Goal: Task Accomplishment & Management: Use online tool/utility

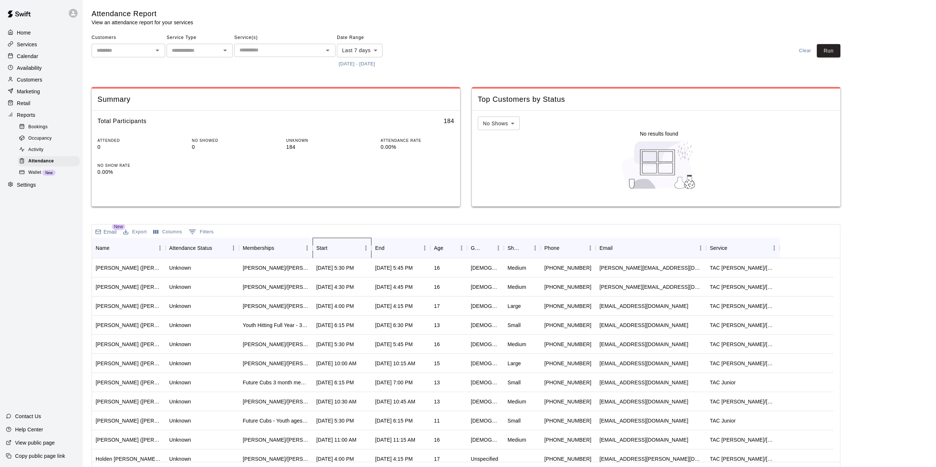
click at [339, 249] on div "Start" at bounding box center [338, 248] width 44 height 21
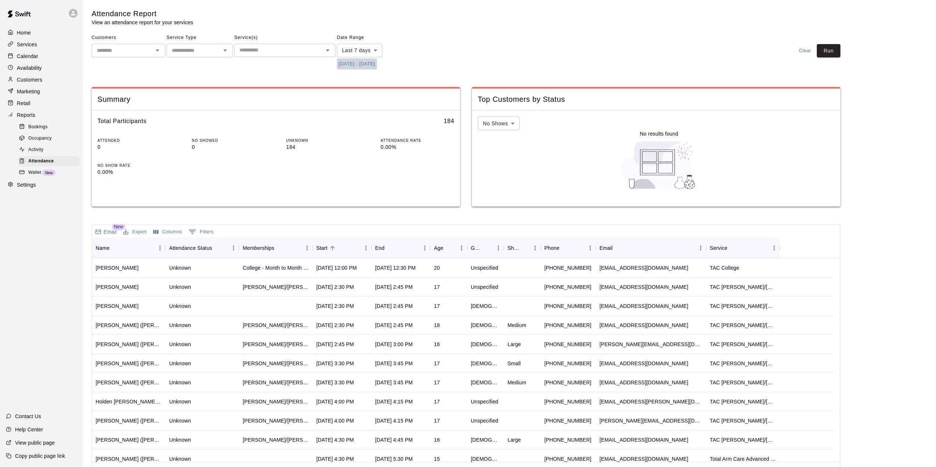
click at [376, 64] on button "[DATE] - [DATE]" at bounding box center [357, 63] width 40 height 11
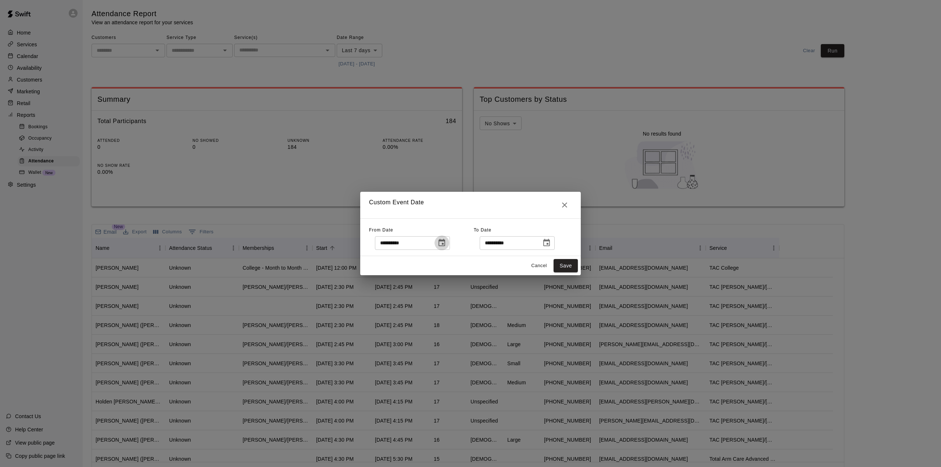
click at [445, 244] on icon "Choose date, selected date is Sep 3, 2025" at bounding box center [442, 242] width 7 height 7
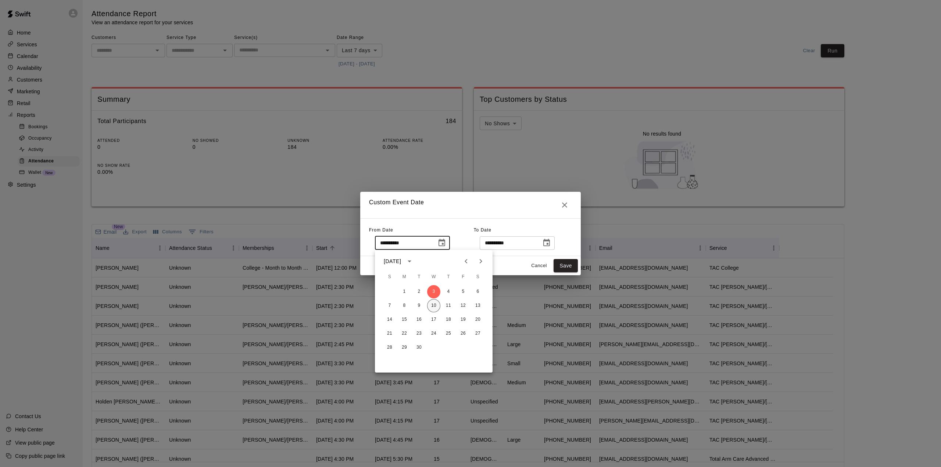
click at [432, 305] on button "10" at bounding box center [433, 305] width 13 height 13
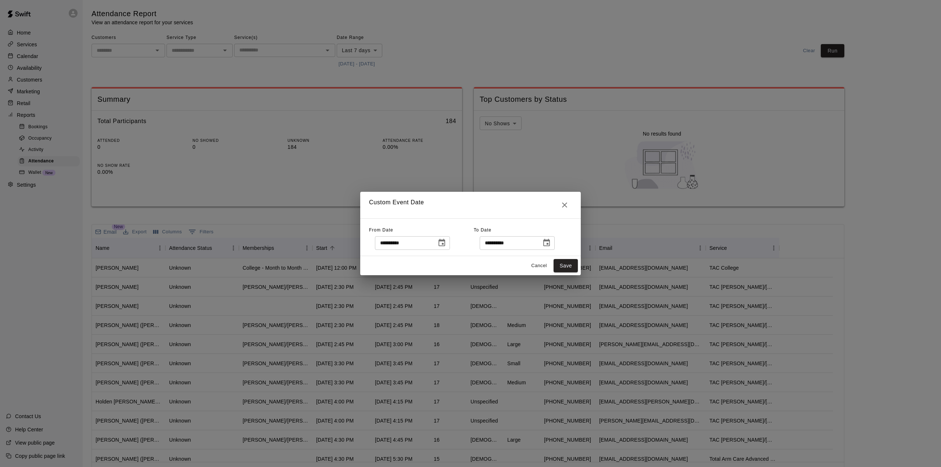
type input "**********"
click at [562, 261] on button "Save" at bounding box center [566, 266] width 24 height 14
type input "******"
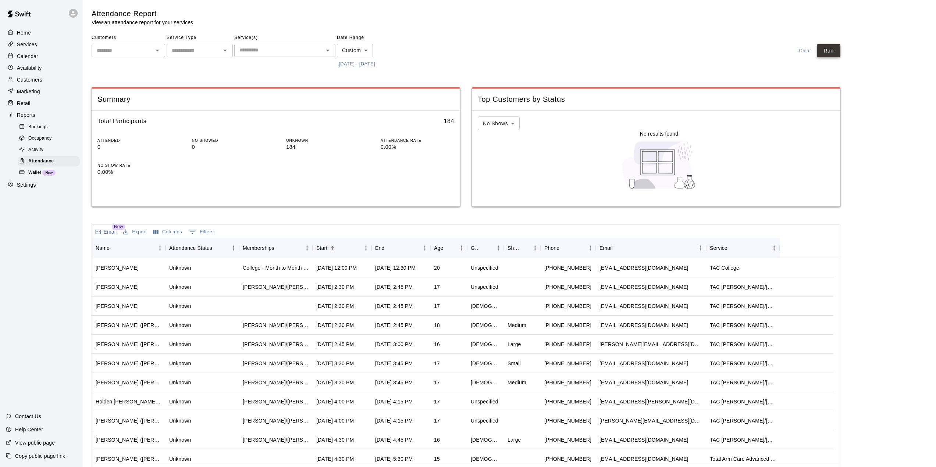
click at [840, 50] on button "Run" at bounding box center [828, 51] width 24 height 14
click at [351, 248] on div "Start" at bounding box center [338, 248] width 44 height 21
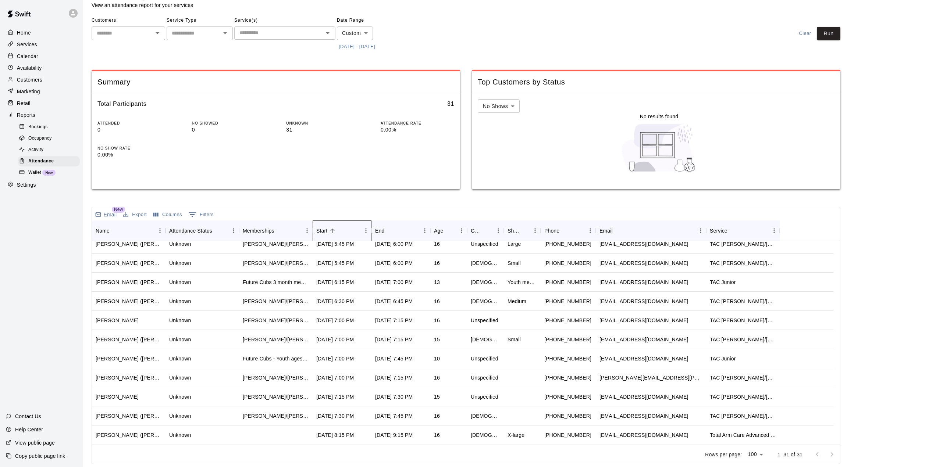
scroll to position [352, 0]
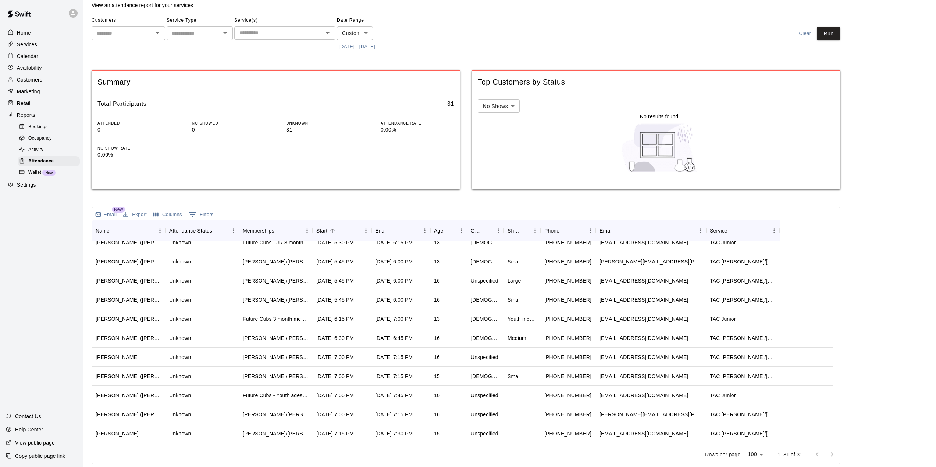
click at [42, 57] on div "Calendar" at bounding box center [41, 56] width 71 height 11
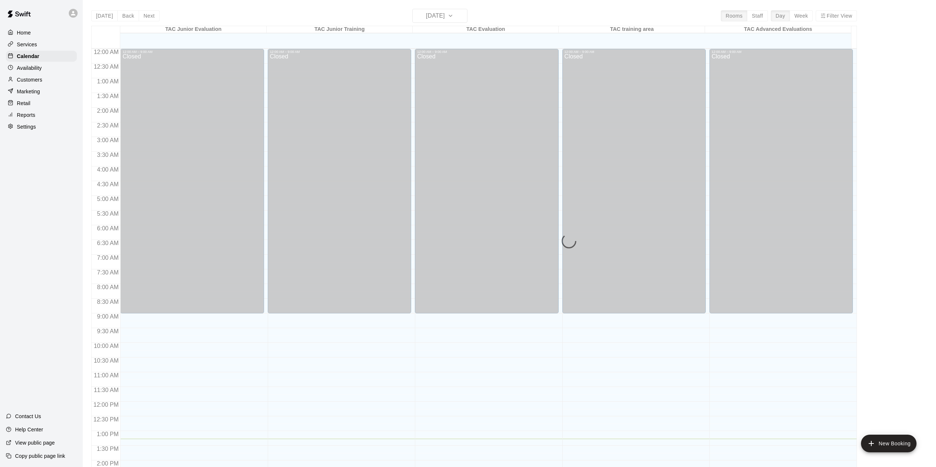
scroll to position [257, 0]
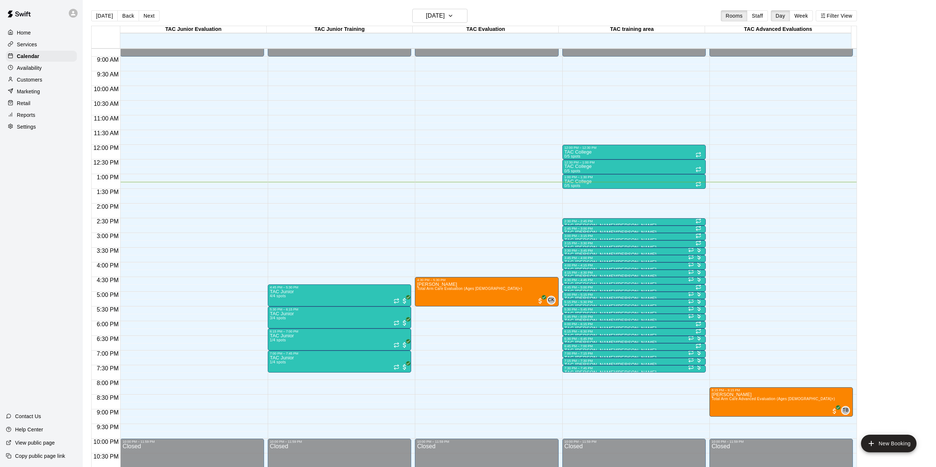
click at [35, 68] on p "Availability" at bounding box center [29, 67] width 25 height 7
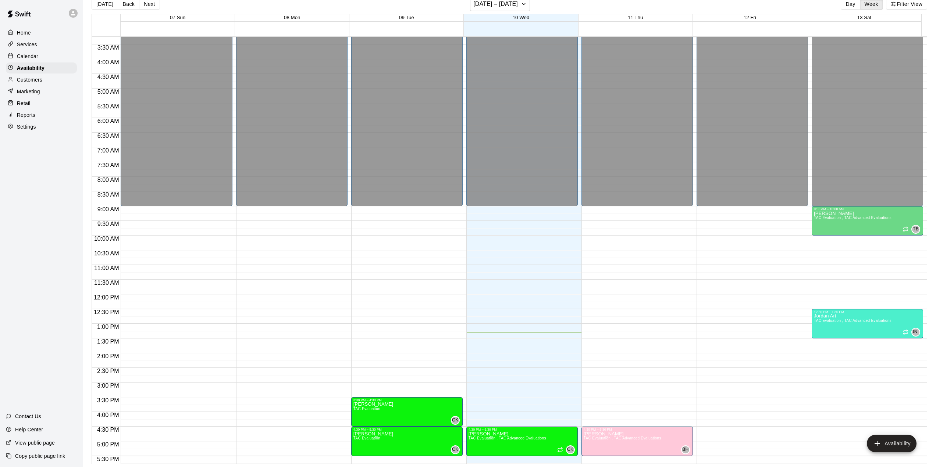
scroll to position [279, 0]
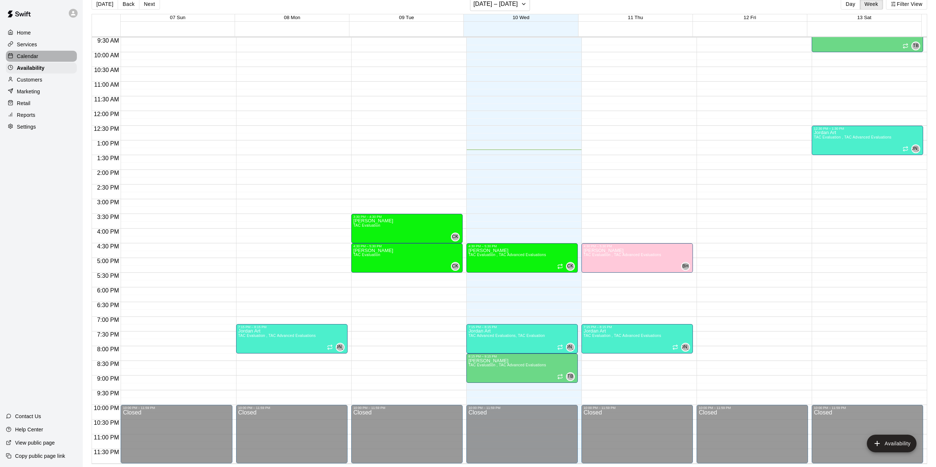
click at [23, 59] on p "Calendar" at bounding box center [27, 56] width 21 height 7
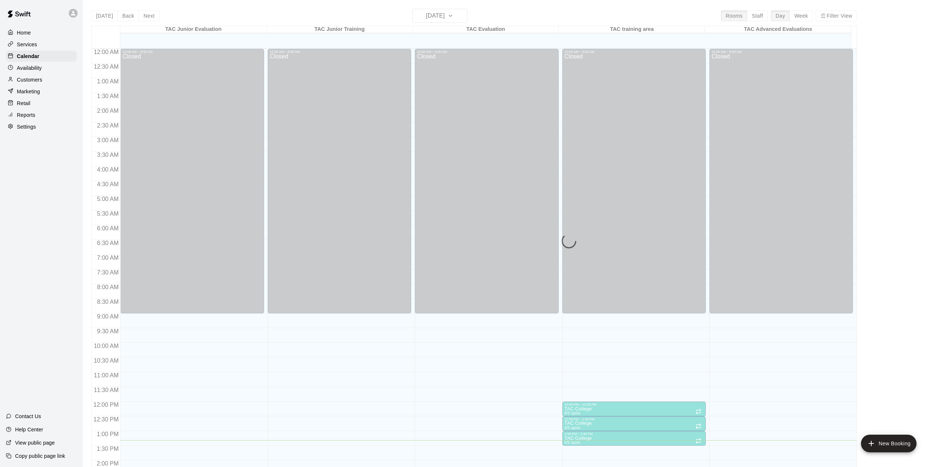
scroll to position [257, 0]
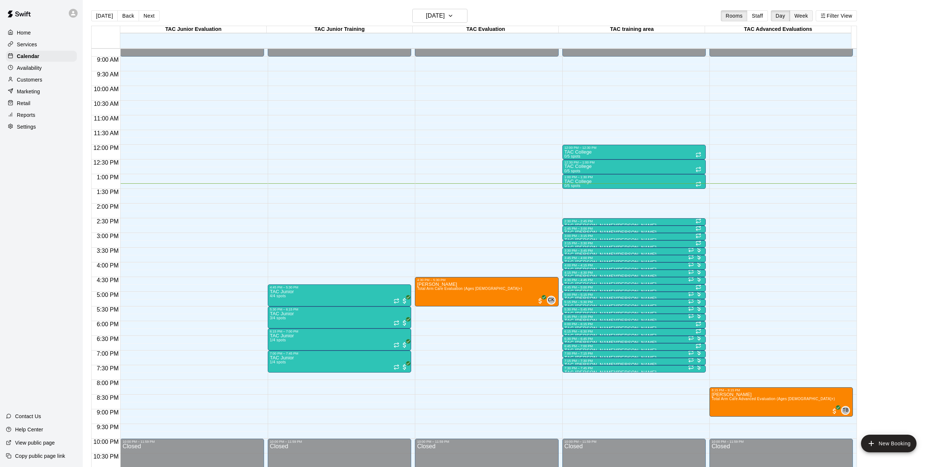
click at [811, 16] on button "Week" at bounding box center [800, 15] width 23 height 11
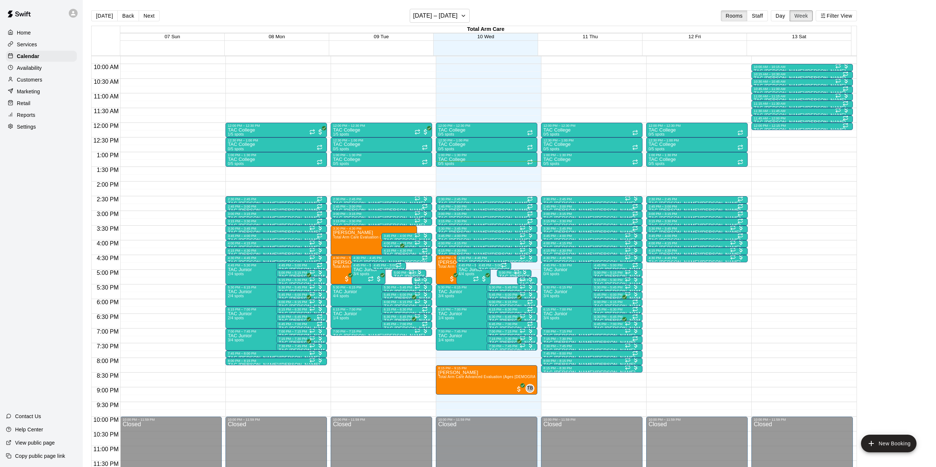
scroll to position [287, 0]
click at [150, 16] on button "Next" at bounding box center [149, 15] width 21 height 11
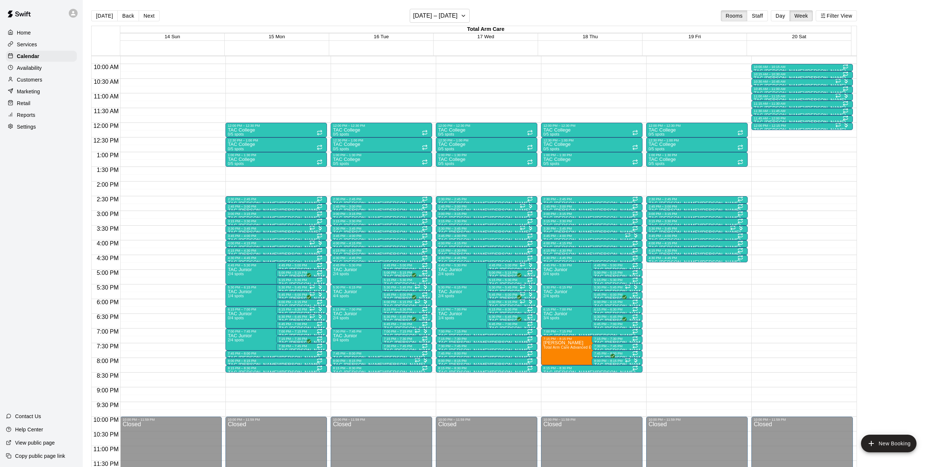
click at [32, 68] on p "Availability" at bounding box center [29, 67] width 25 height 7
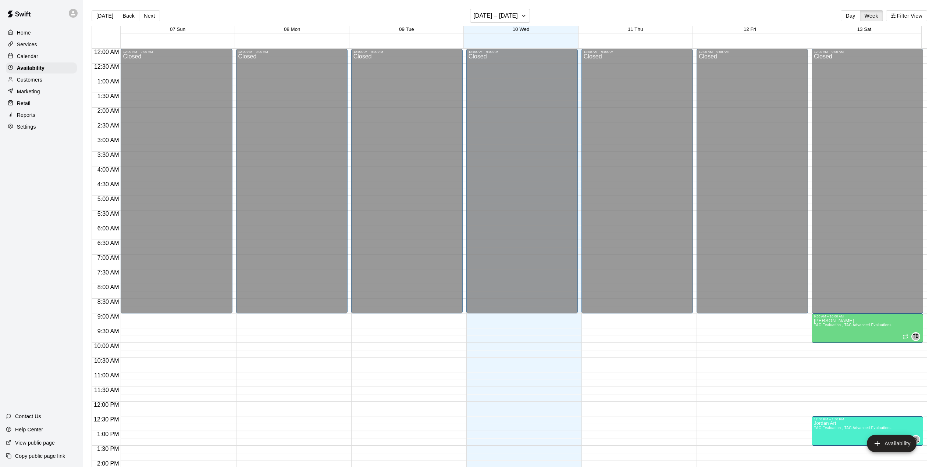
scroll to position [279, 0]
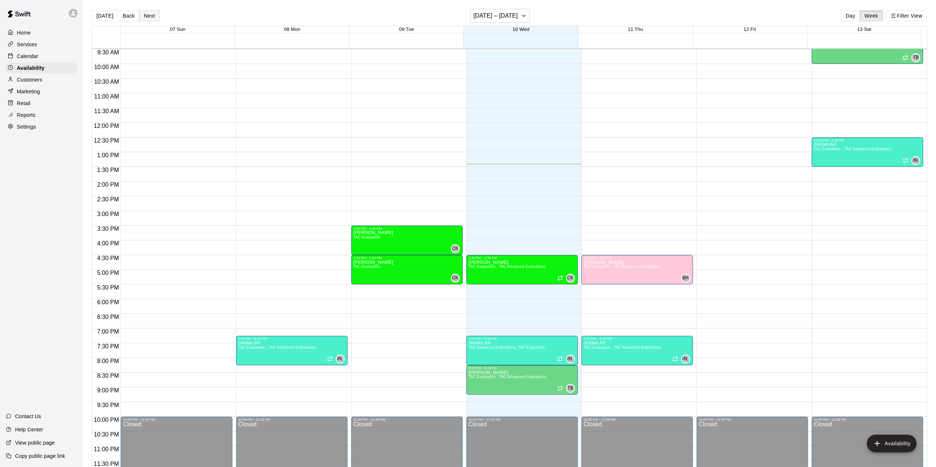
click at [145, 14] on button "Next" at bounding box center [149, 15] width 21 height 11
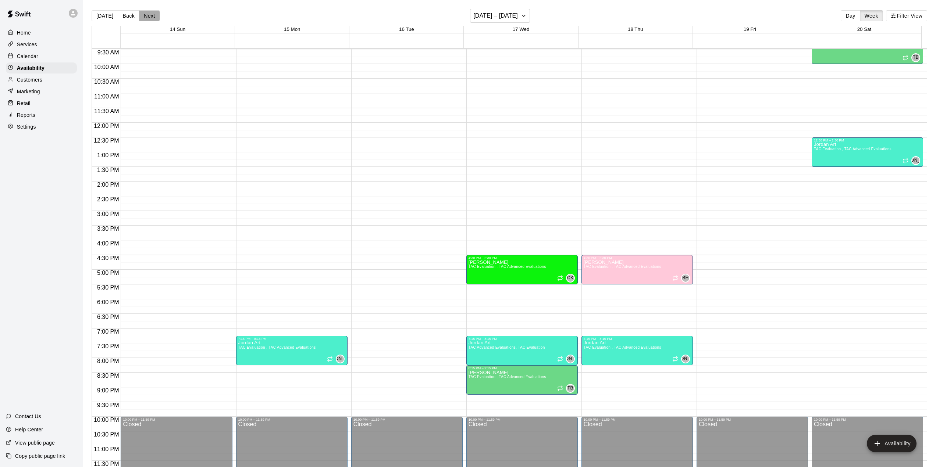
click at [145, 17] on button "Next" at bounding box center [149, 15] width 21 height 11
click at [131, 21] on button "Back" at bounding box center [129, 15] width 22 height 11
click at [131, 20] on button "Back" at bounding box center [129, 15] width 22 height 11
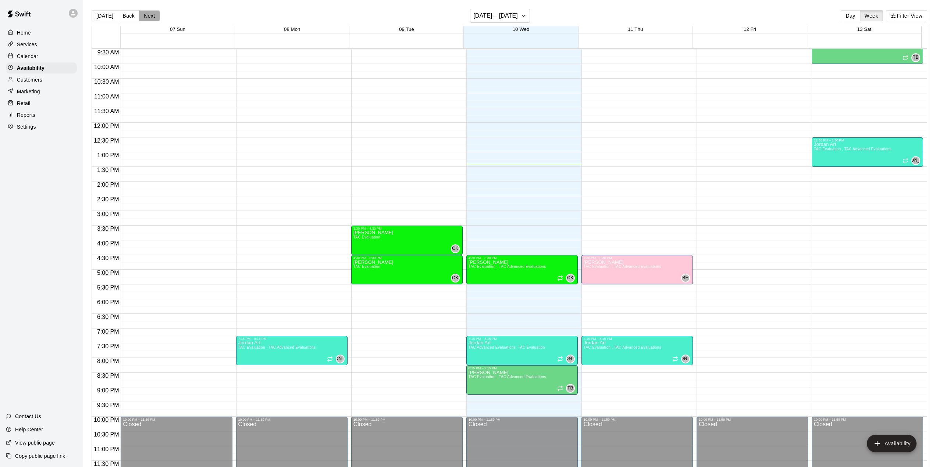
click at [147, 13] on button "Next" at bounding box center [149, 15] width 21 height 11
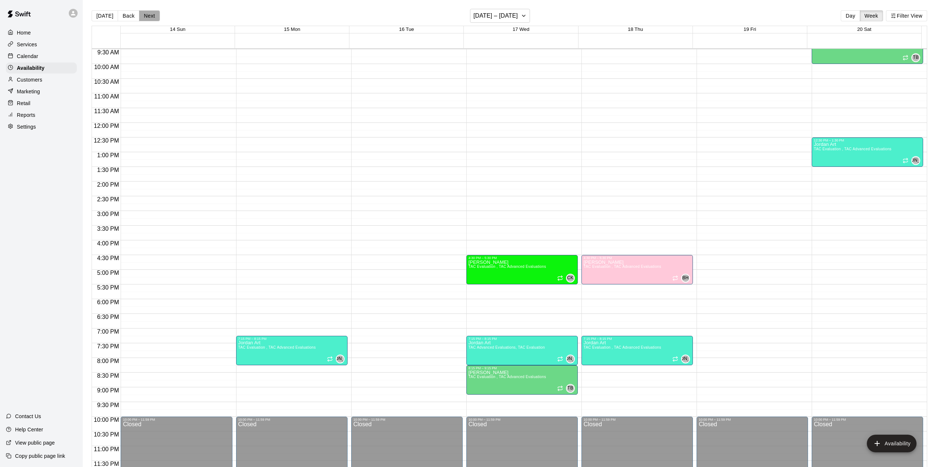
click at [147, 13] on button "Next" at bounding box center [149, 15] width 21 height 11
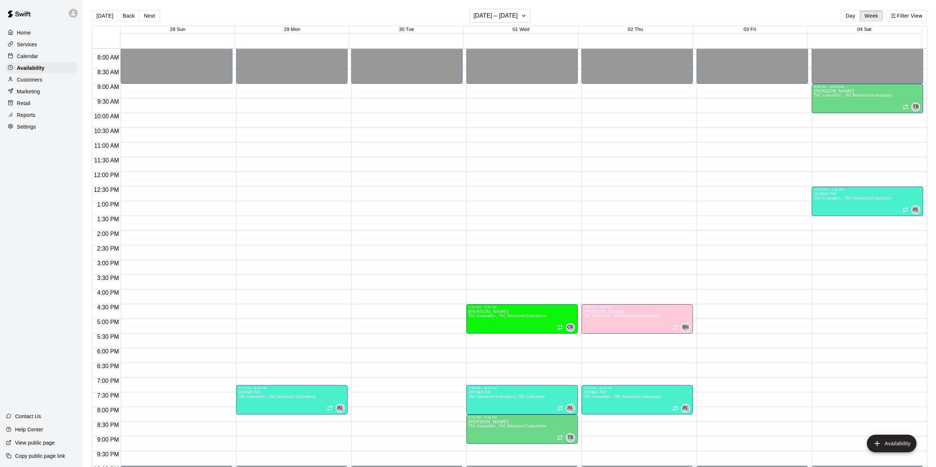
scroll to position [243, 0]
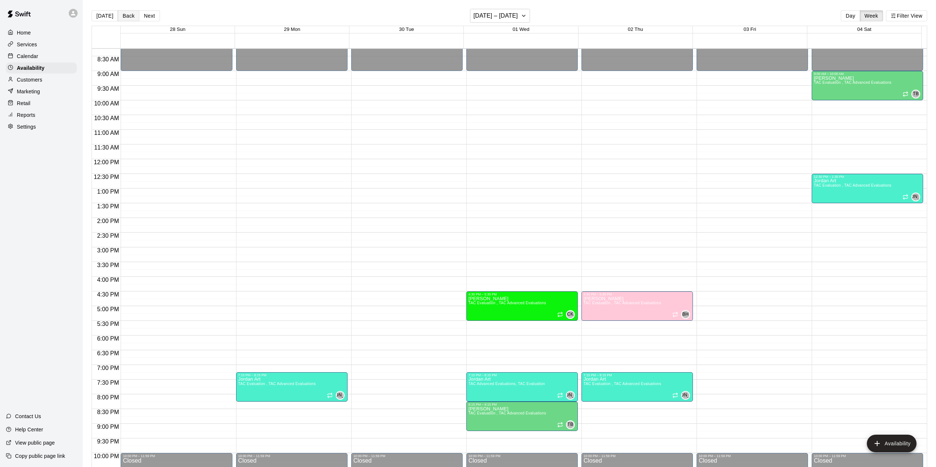
click at [121, 19] on button "Back" at bounding box center [129, 15] width 22 height 11
click at [125, 17] on button "Back" at bounding box center [129, 15] width 22 height 11
click at [41, 118] on div "Reports" at bounding box center [41, 115] width 71 height 11
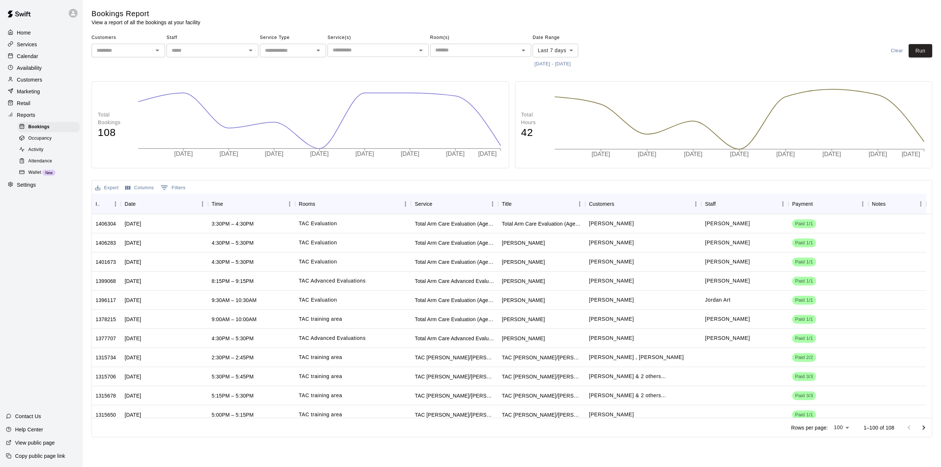
click at [44, 163] on span "Attendance" at bounding box center [40, 161] width 24 height 7
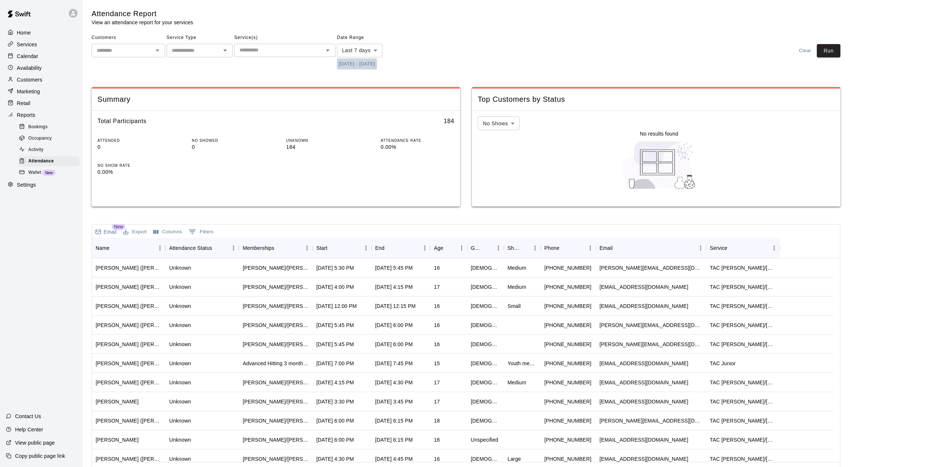
click at [377, 65] on button "[DATE] - [DATE]" at bounding box center [357, 63] width 40 height 11
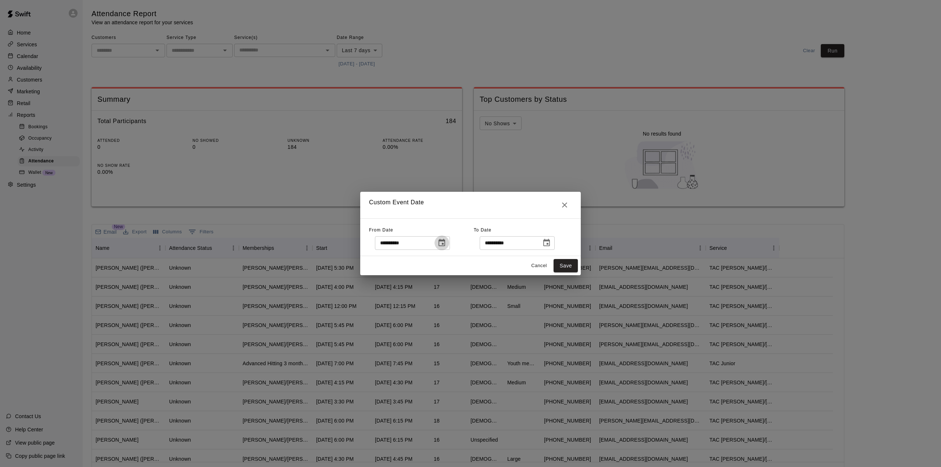
click at [446, 243] on icon "Choose date, selected date is Sep 3, 2025" at bounding box center [441, 243] width 9 height 9
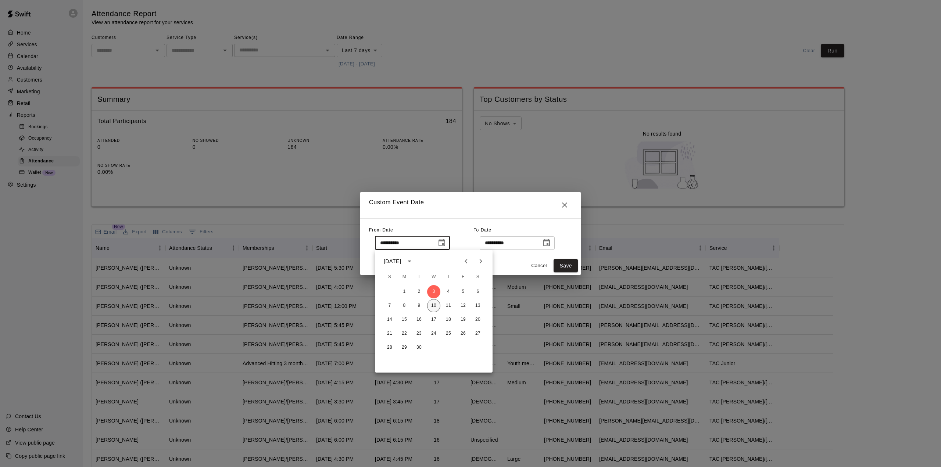
click at [435, 303] on button "10" at bounding box center [433, 305] width 13 height 13
type input "**********"
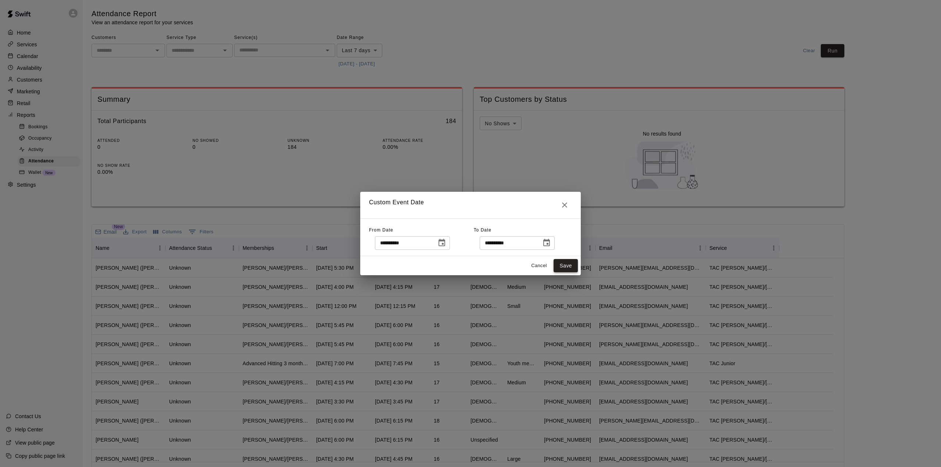
click at [564, 264] on button "Save" at bounding box center [566, 266] width 24 height 14
type input "******"
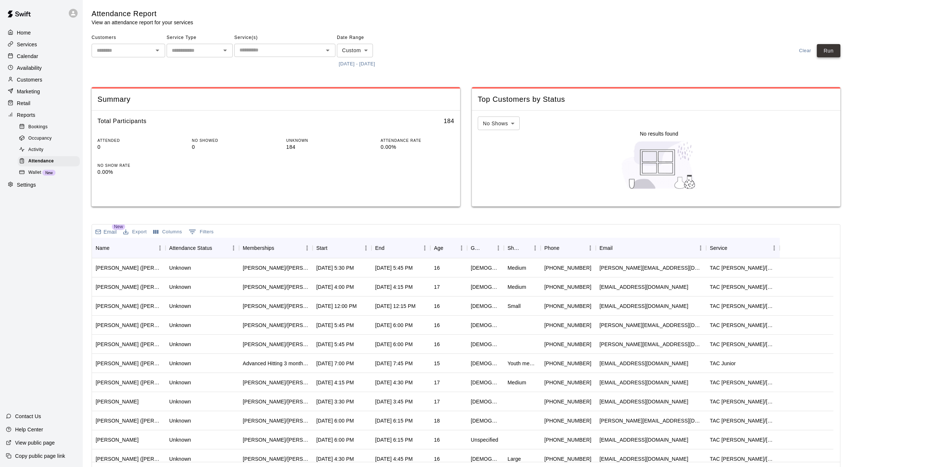
click at [834, 51] on button "Run" at bounding box center [828, 51] width 24 height 14
click at [340, 252] on div "Start" at bounding box center [338, 248] width 44 height 21
click at [337, 222] on div "Attendance Report View an attendance report for your services Customers ​ Servi…" at bounding box center [466, 245] width 748 height 473
click at [26, 68] on p "Availability" at bounding box center [29, 67] width 25 height 7
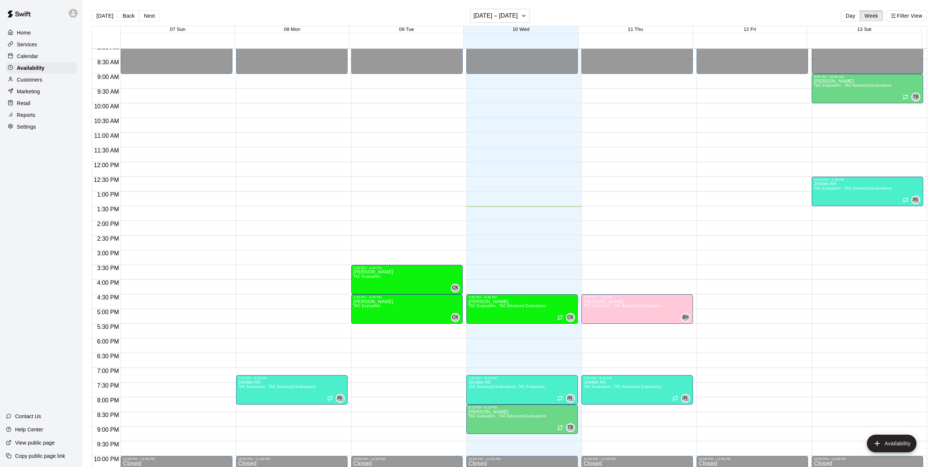
scroll to position [279, 0]
